Goal: Information Seeking & Learning: Learn about a topic

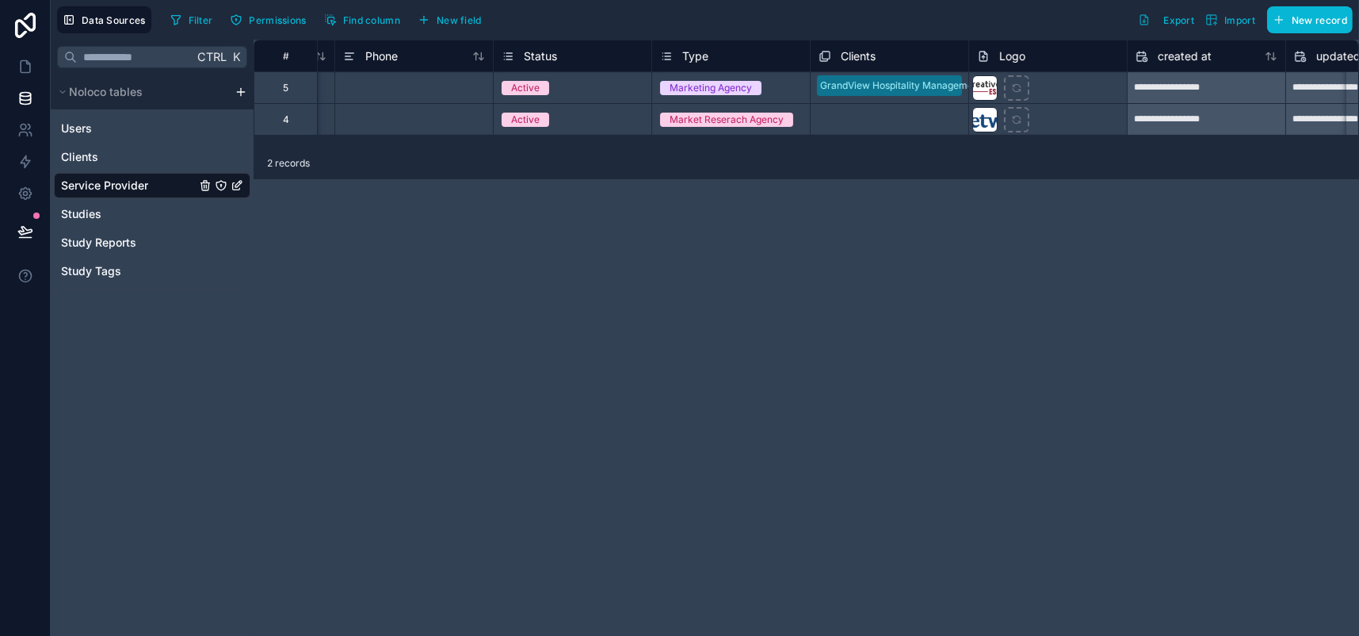
click at [969, 102] on div "GrandView Hospitality Management" at bounding box center [890, 87] width 158 height 31
click at [969, 94] on div "GrandView Hospitality Management" at bounding box center [890, 97] width 158 height 51
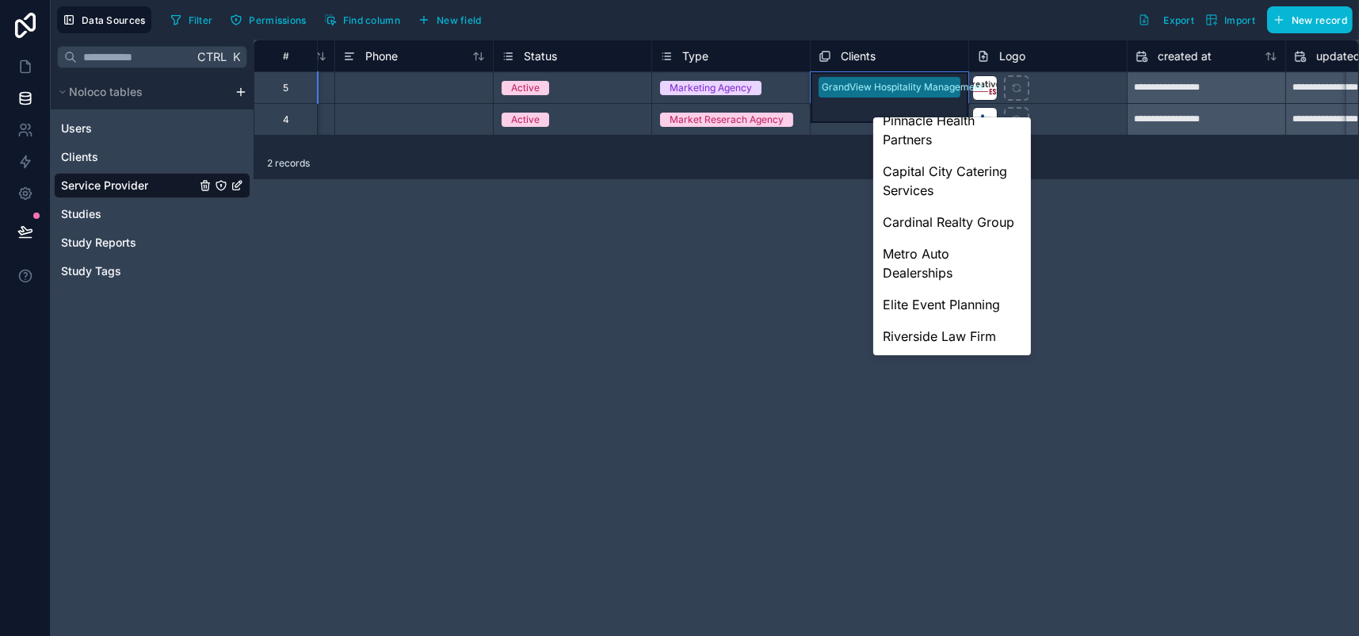
scroll to position [1056, 0]
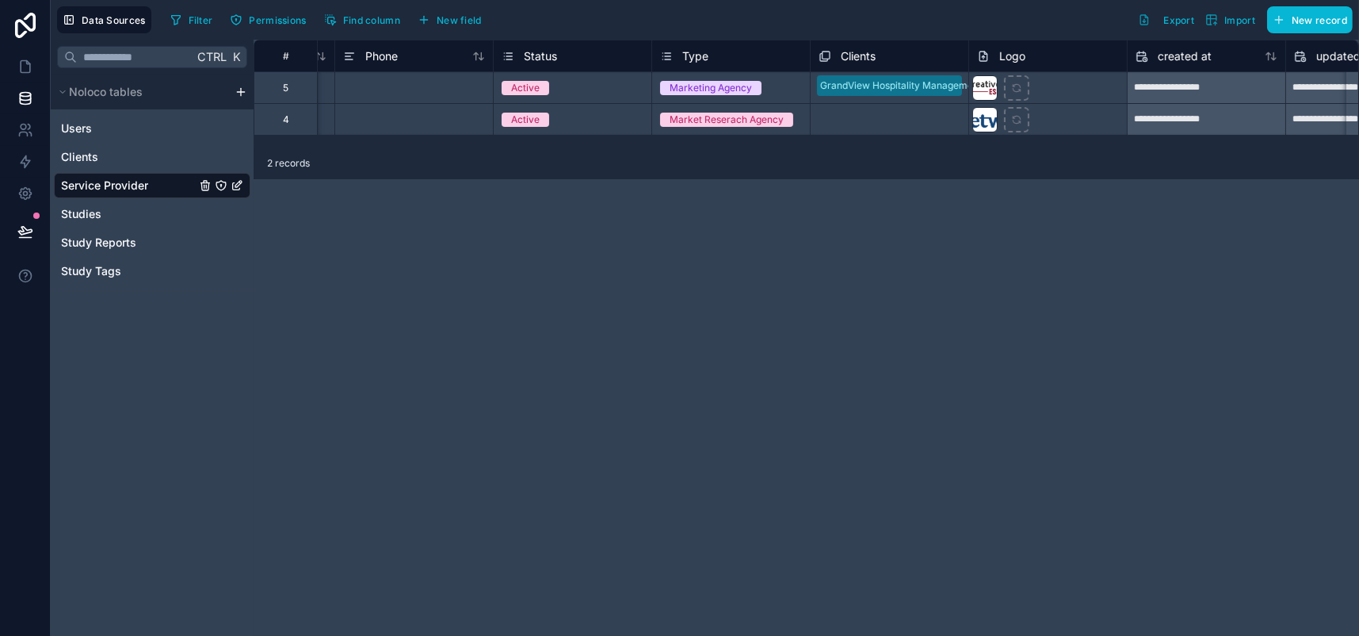
click at [959, 101] on div "GrandView Hospitality Management" at bounding box center [890, 87] width 158 height 31
click at [973, 205] on div "**********" at bounding box center [807, 338] width 1106 height 596
click at [98, 165] on span "Clients" at bounding box center [79, 157] width 37 height 16
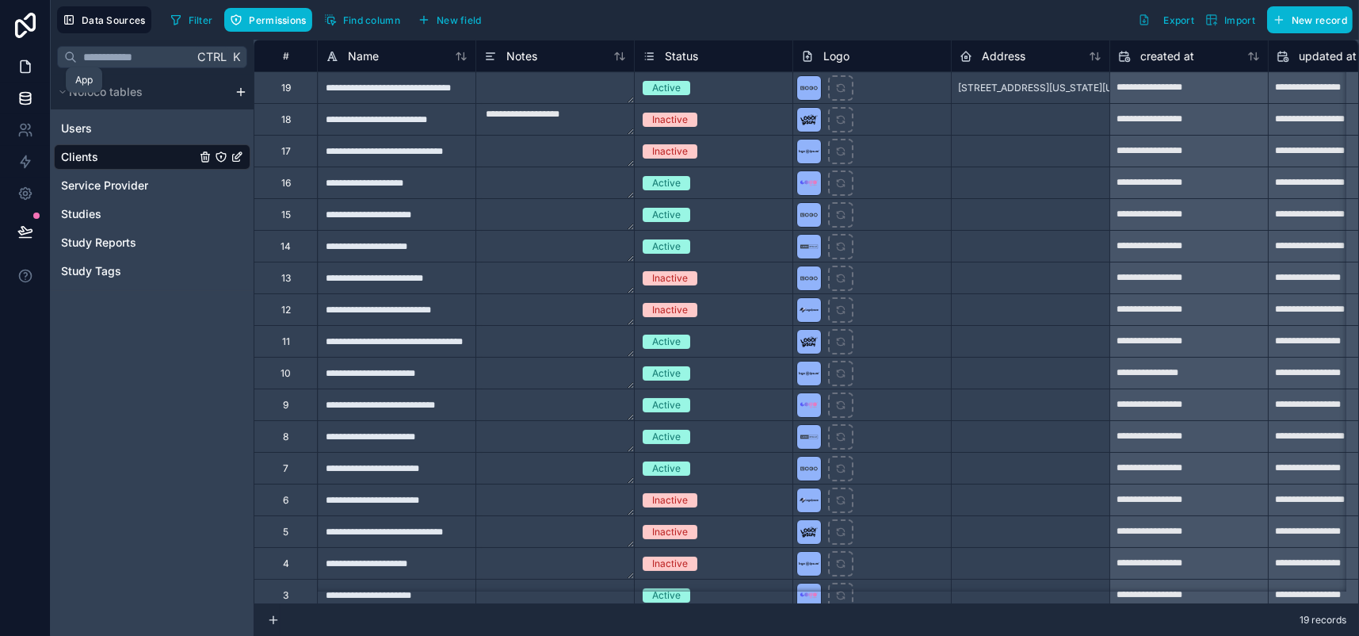
click at [36, 82] on link at bounding box center [25, 67] width 50 height 32
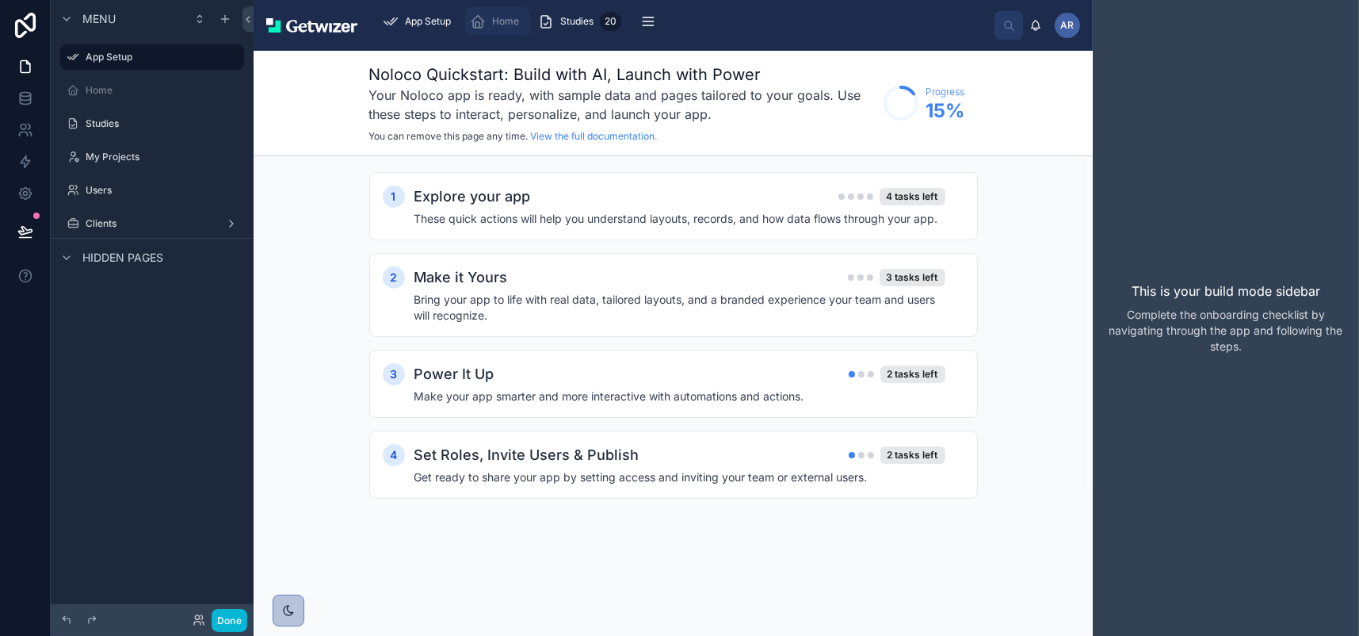
click at [519, 28] on span "Home" at bounding box center [505, 21] width 27 height 13
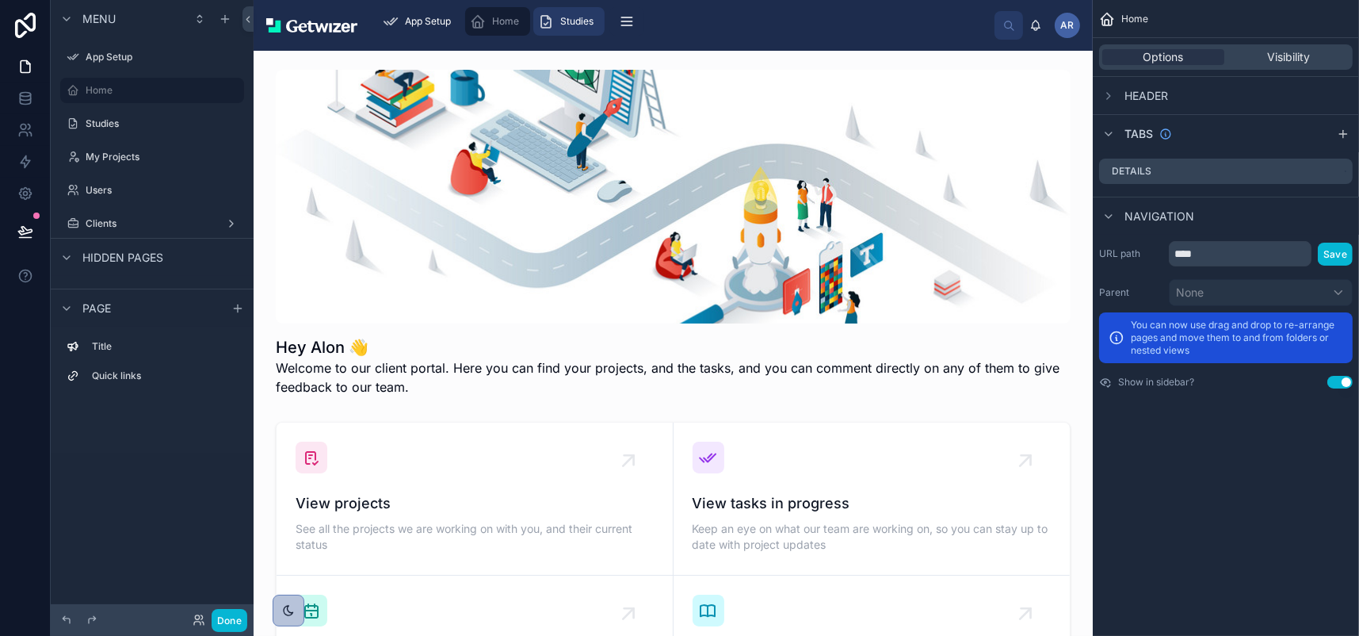
click at [594, 25] on span "Studies" at bounding box center [576, 21] width 33 height 13
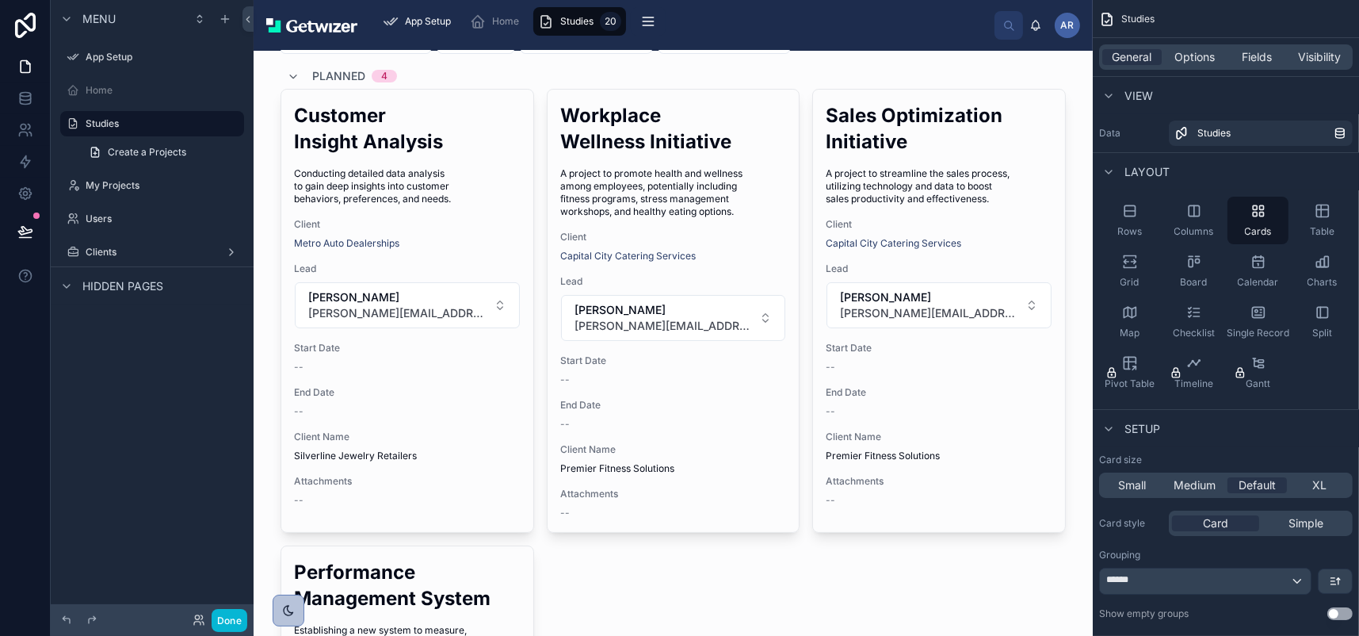
scroll to position [79, 0]
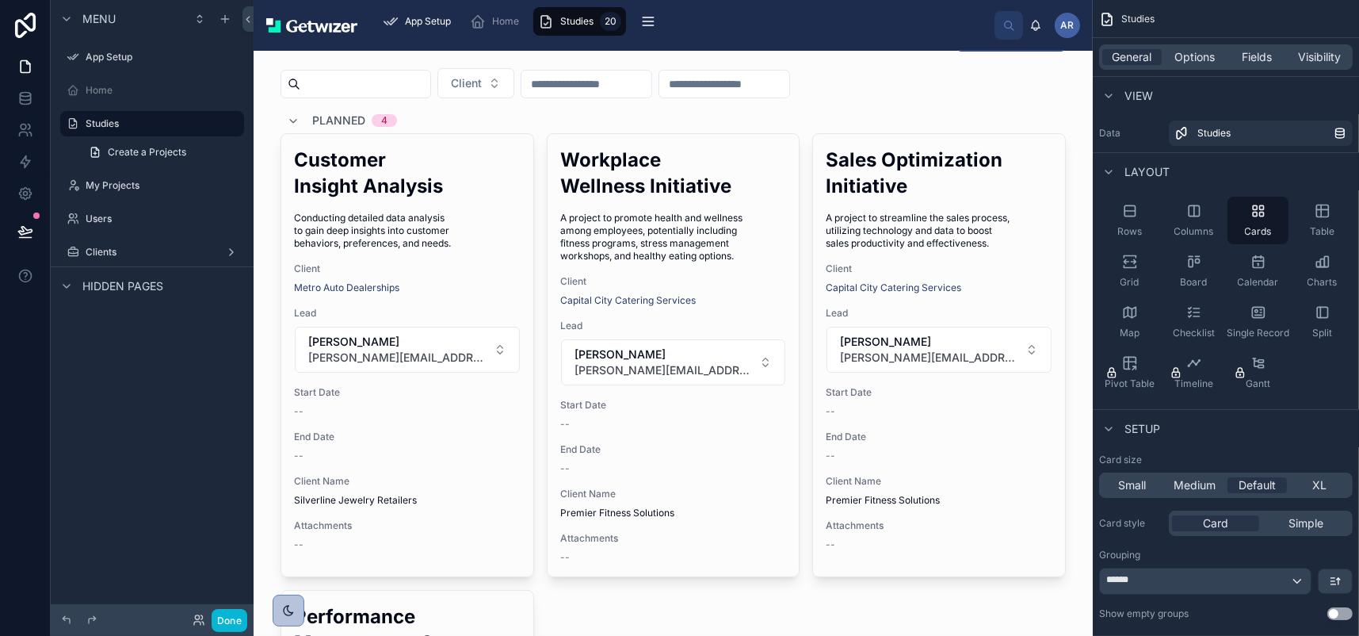
click at [474, 390] on div at bounding box center [673, 568] width 811 height 1195
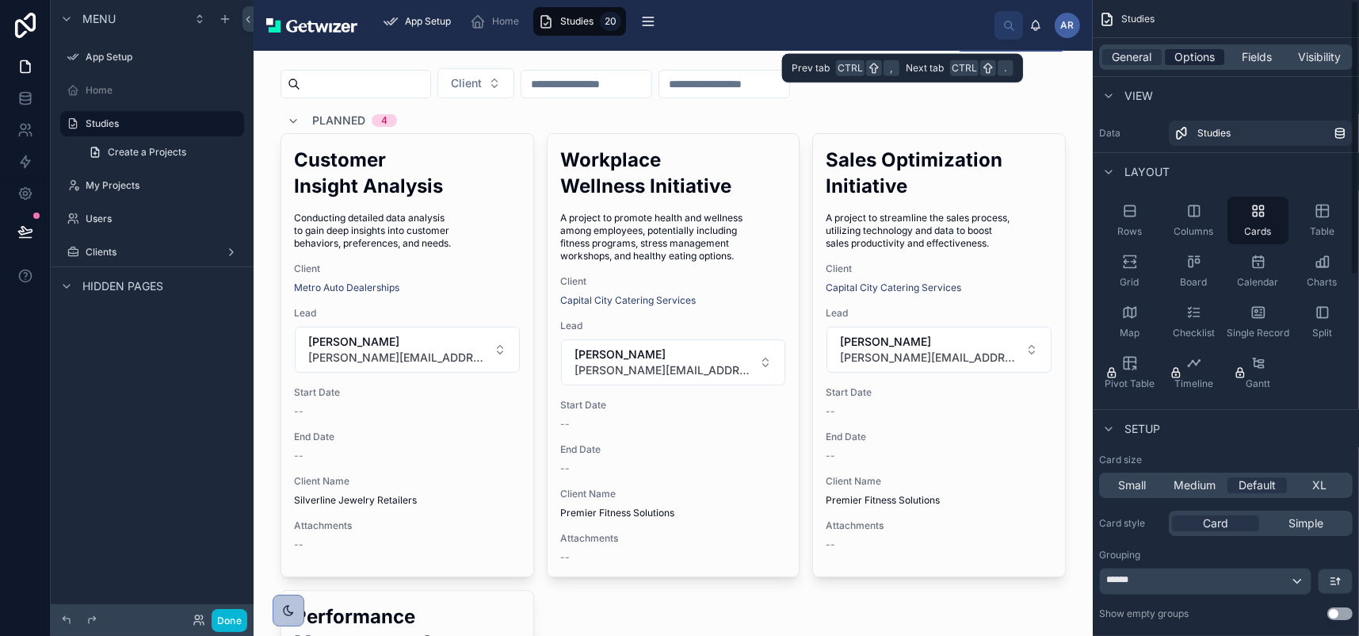
click at [1175, 65] on span "Options" at bounding box center [1195, 57] width 40 height 16
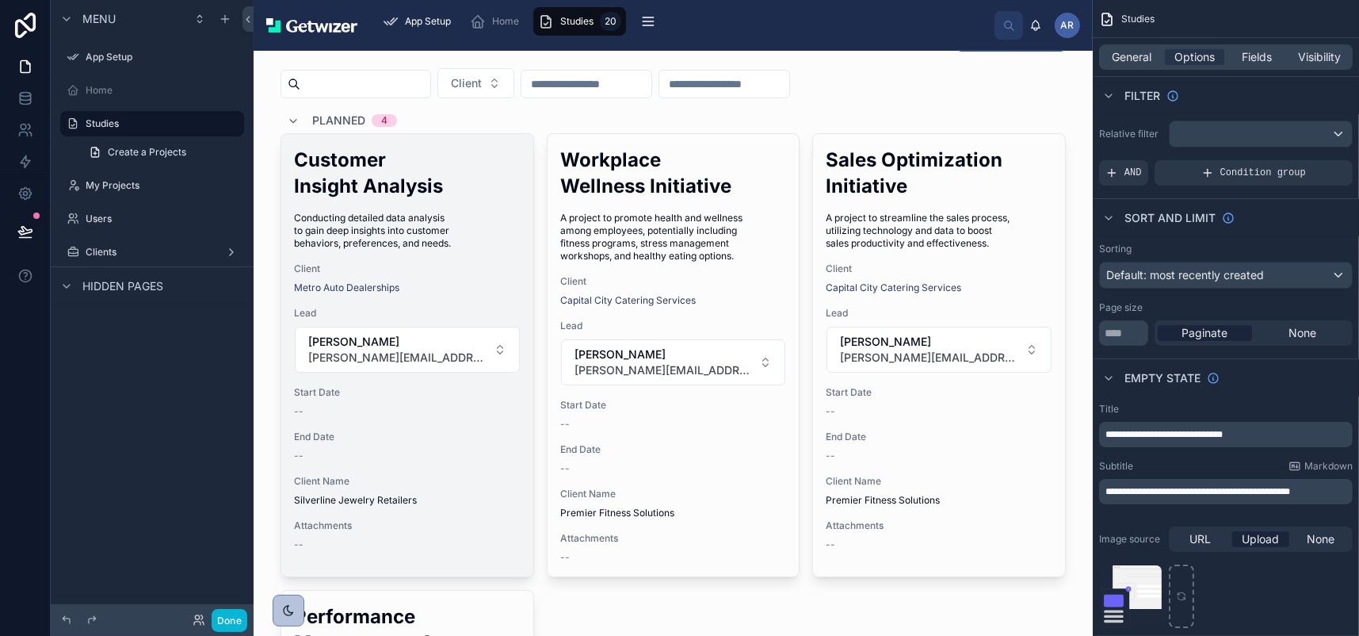
click at [511, 250] on span "Conducting detailed data analysis to gain deep insights into customer behaviors…" at bounding box center [407, 231] width 227 height 38
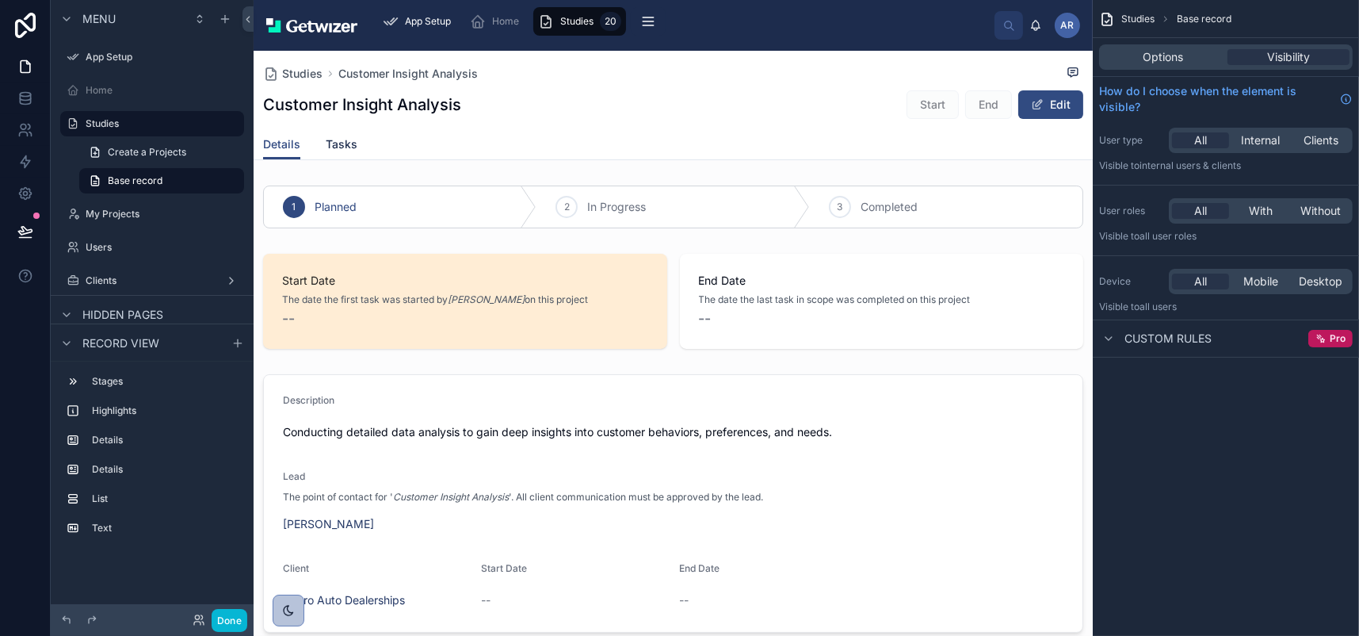
click at [357, 152] on span "Tasks" at bounding box center [342, 144] width 32 height 16
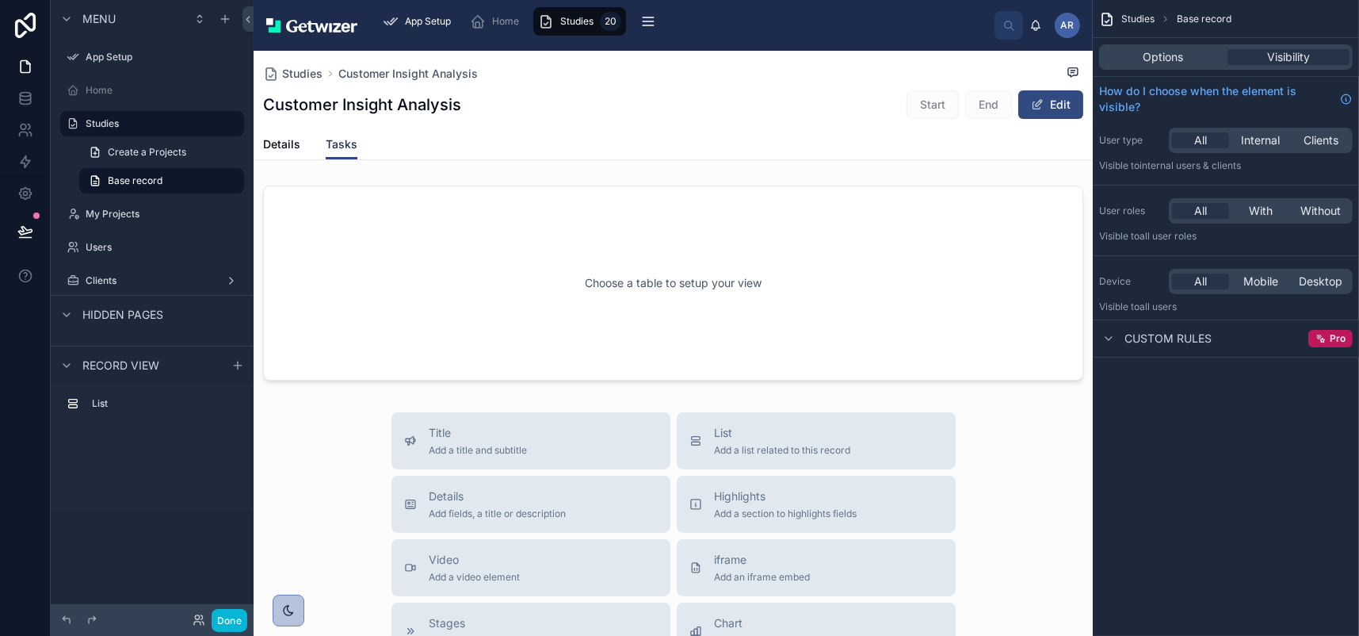
click at [357, 152] on span "Tasks" at bounding box center [342, 144] width 32 height 16
click at [1031, 111] on span at bounding box center [1037, 104] width 13 height 13
click at [300, 152] on span "Details" at bounding box center [281, 144] width 37 height 16
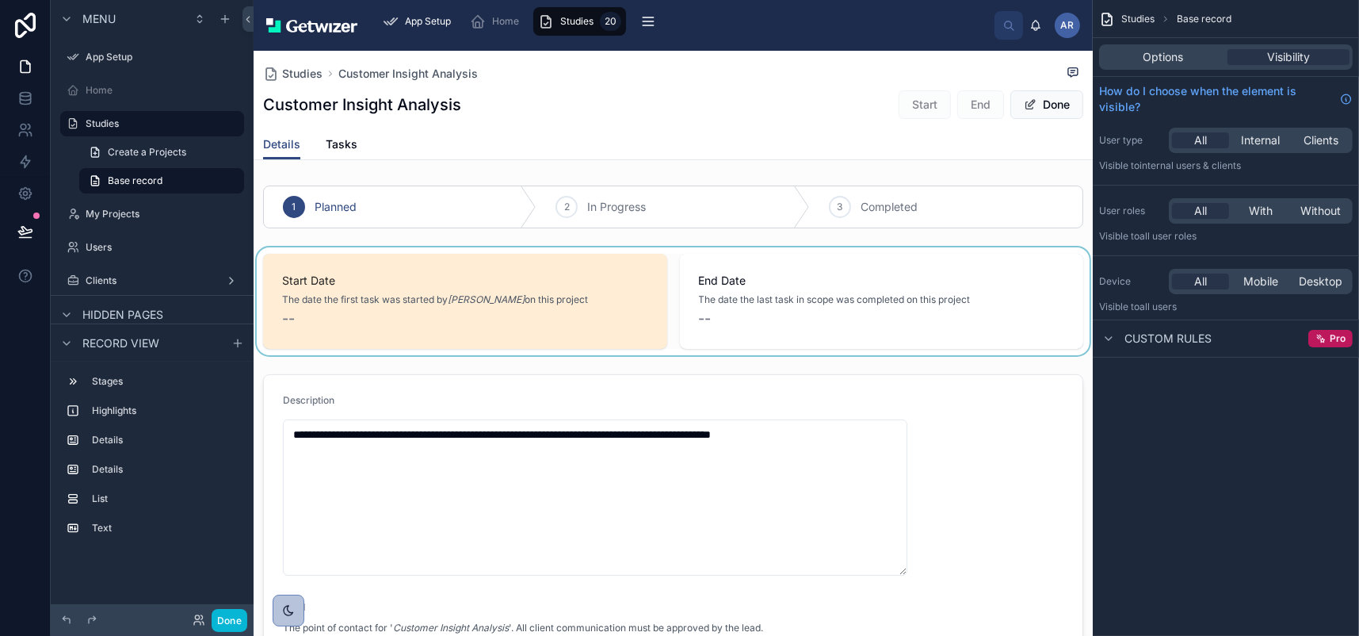
click at [751, 337] on div at bounding box center [673, 301] width 839 height 108
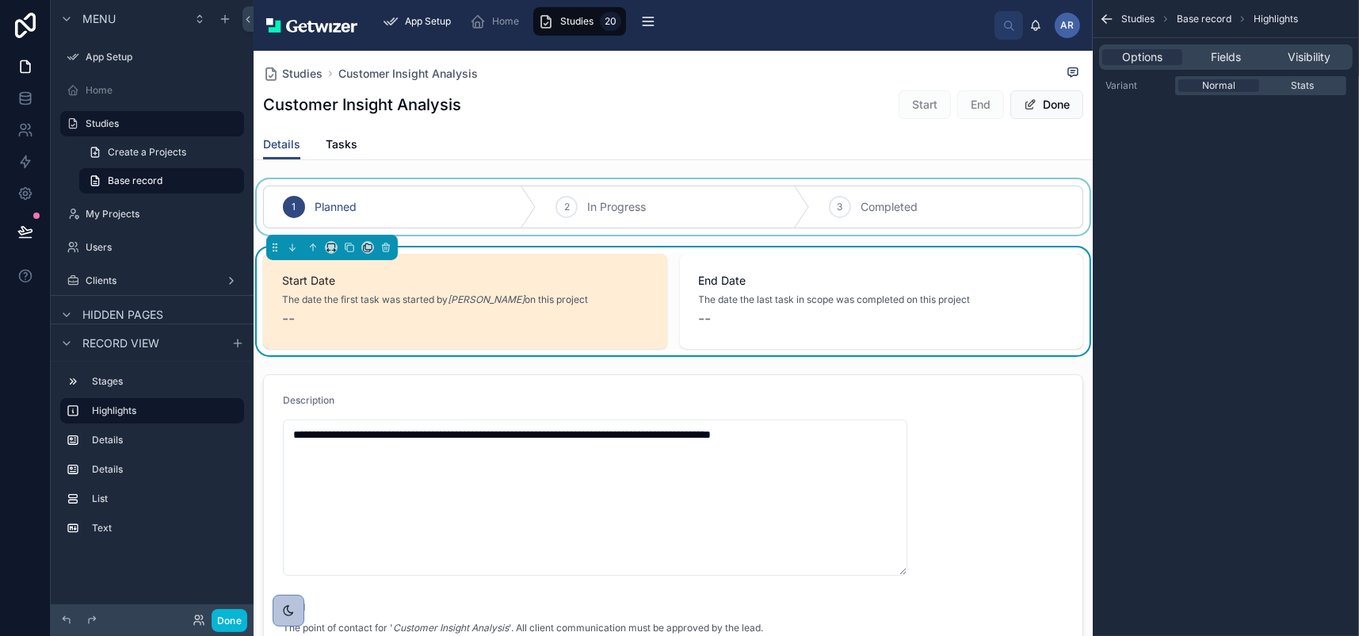
click at [487, 235] on div at bounding box center [673, 206] width 839 height 55
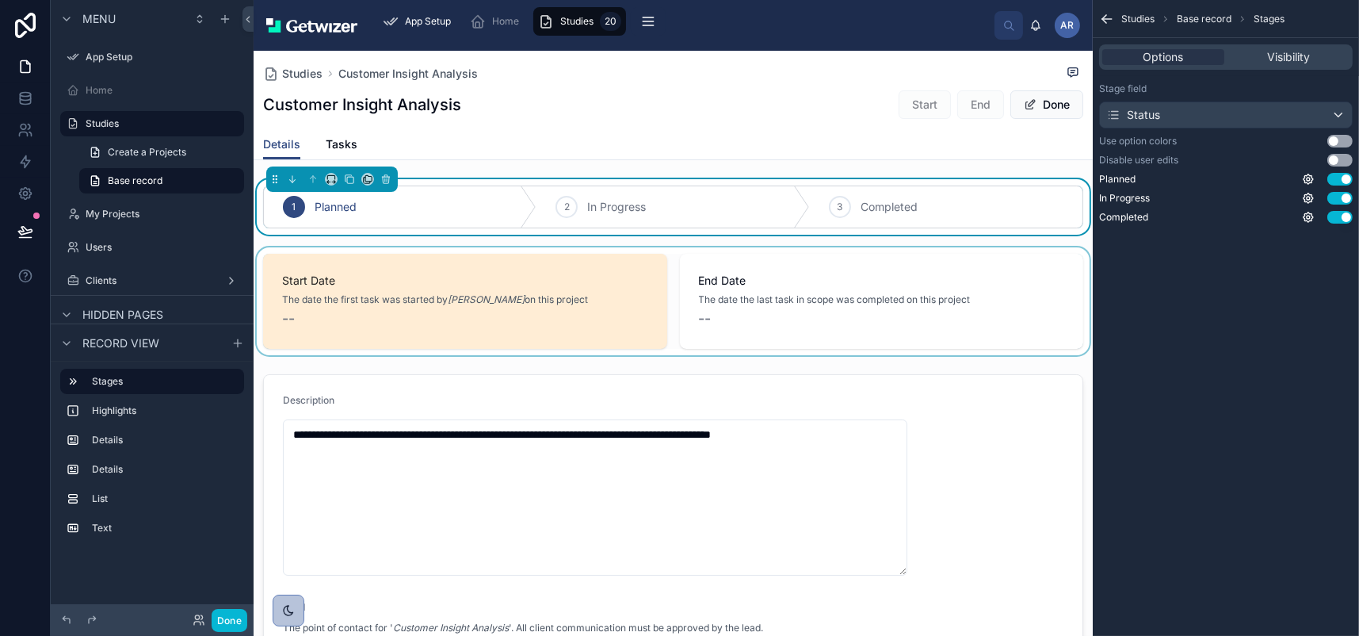
click at [458, 349] on div at bounding box center [673, 301] width 839 height 108
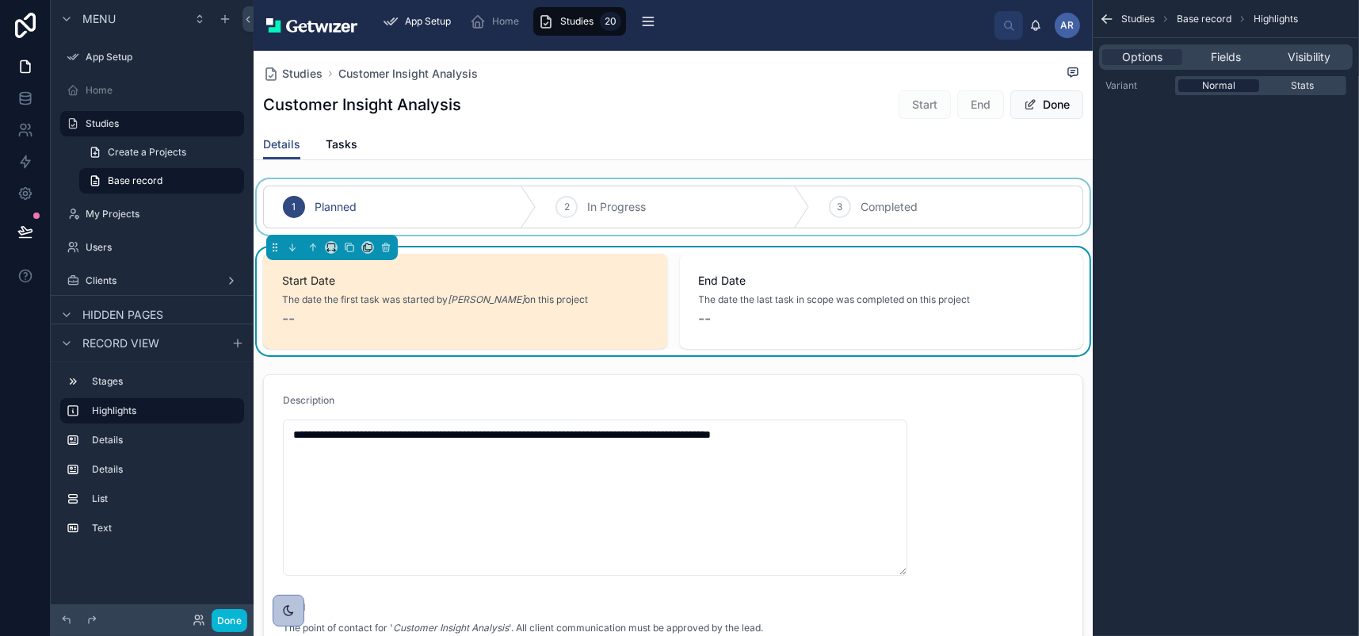
click at [1202, 92] on span "Normal" at bounding box center [1218, 85] width 33 height 13
click at [1275, 92] on div "Stats" at bounding box center [1303, 85] width 81 height 13
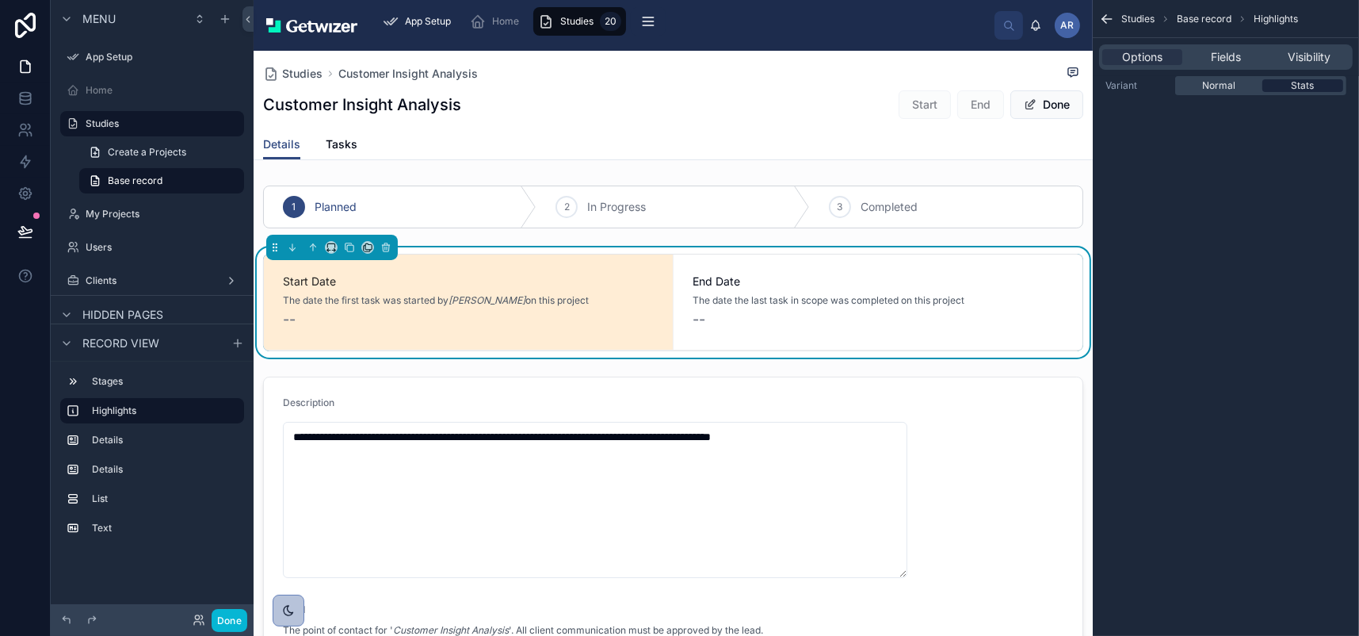
click at [1292, 92] on span "Stats" at bounding box center [1303, 85] width 23 height 13
click at [1202, 92] on span "Normal" at bounding box center [1218, 85] width 33 height 13
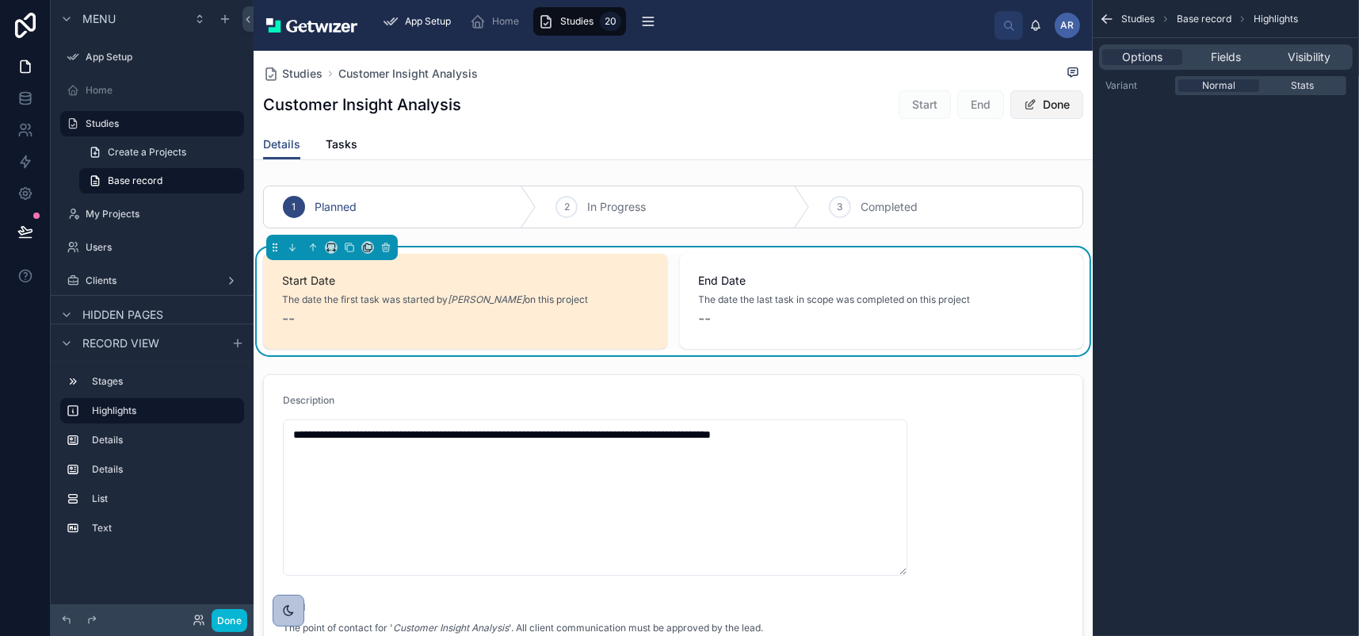
click at [1011, 119] on button "Done" at bounding box center [1047, 104] width 73 height 29
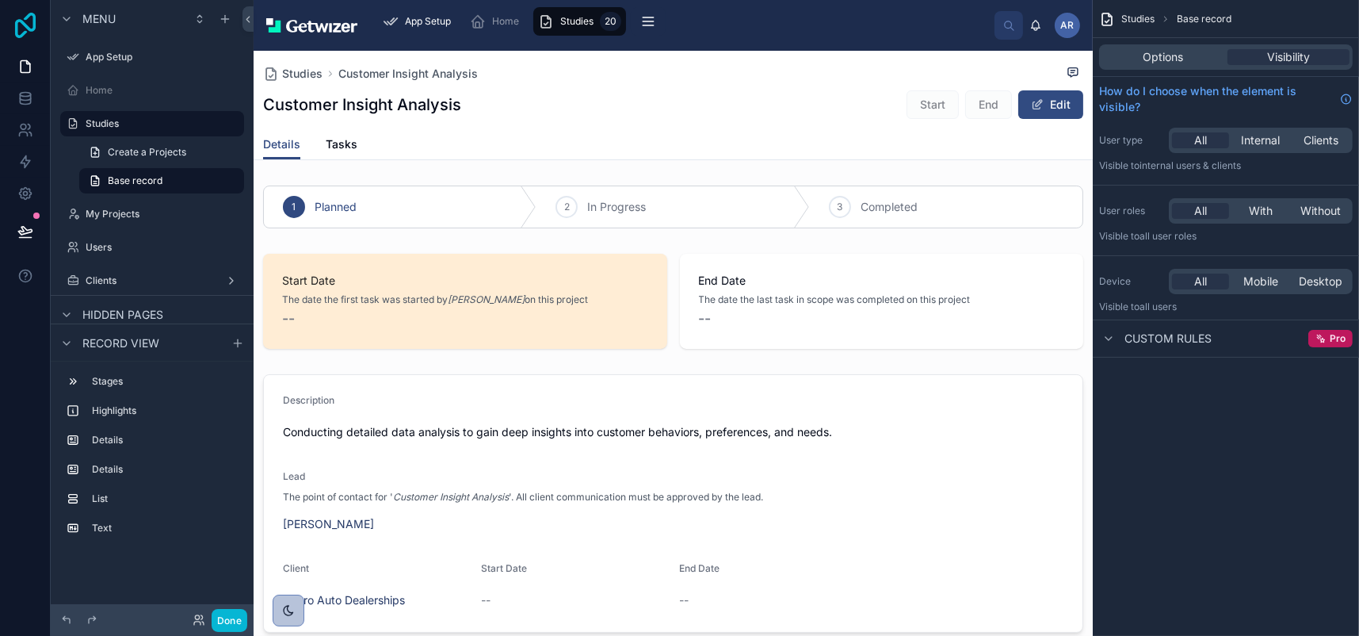
click at [32, 27] on icon at bounding box center [26, 25] width 32 height 25
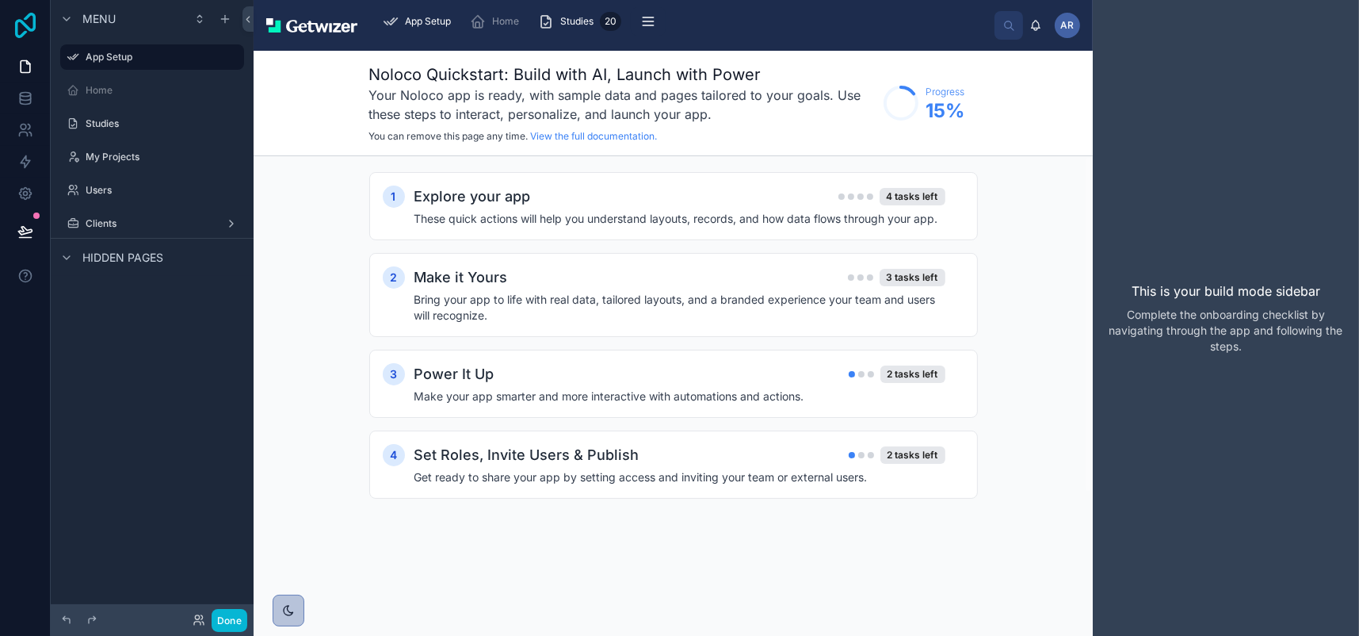
click at [41, 29] on icon at bounding box center [26, 25] width 32 height 25
